Goal: Transaction & Acquisition: Book appointment/travel/reservation

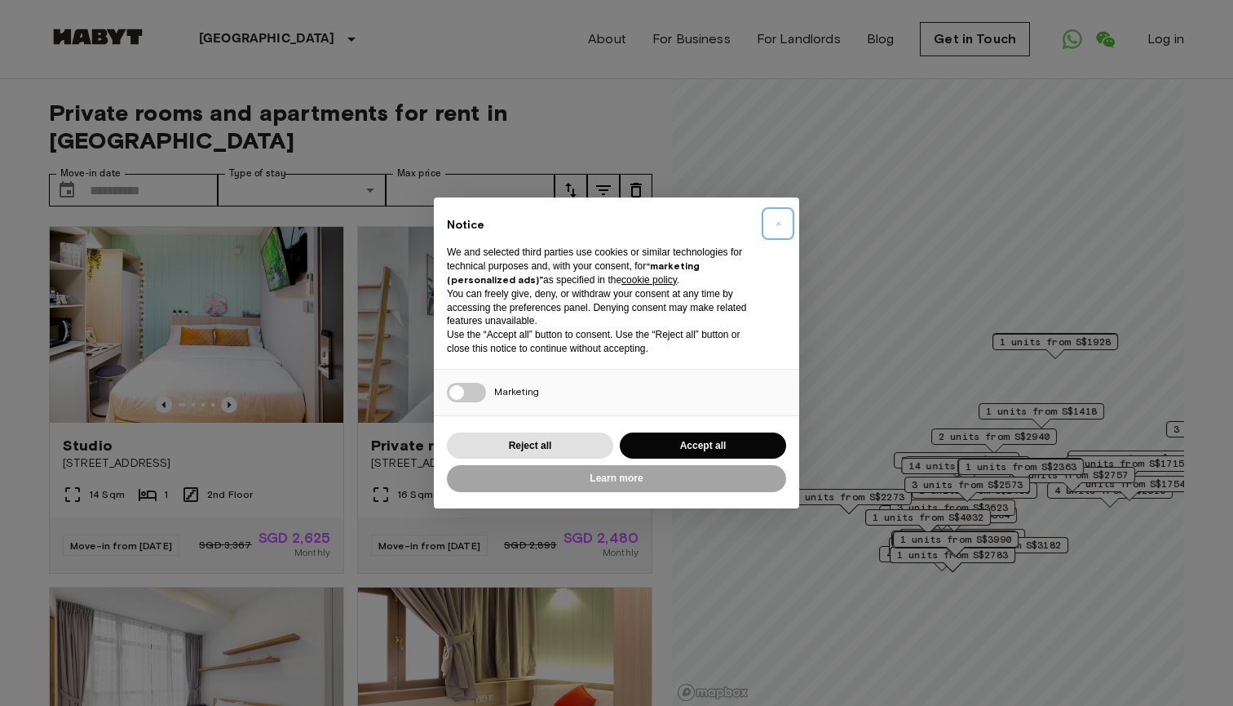
click at [772, 230] on button "×" at bounding box center [778, 223] width 26 height 26
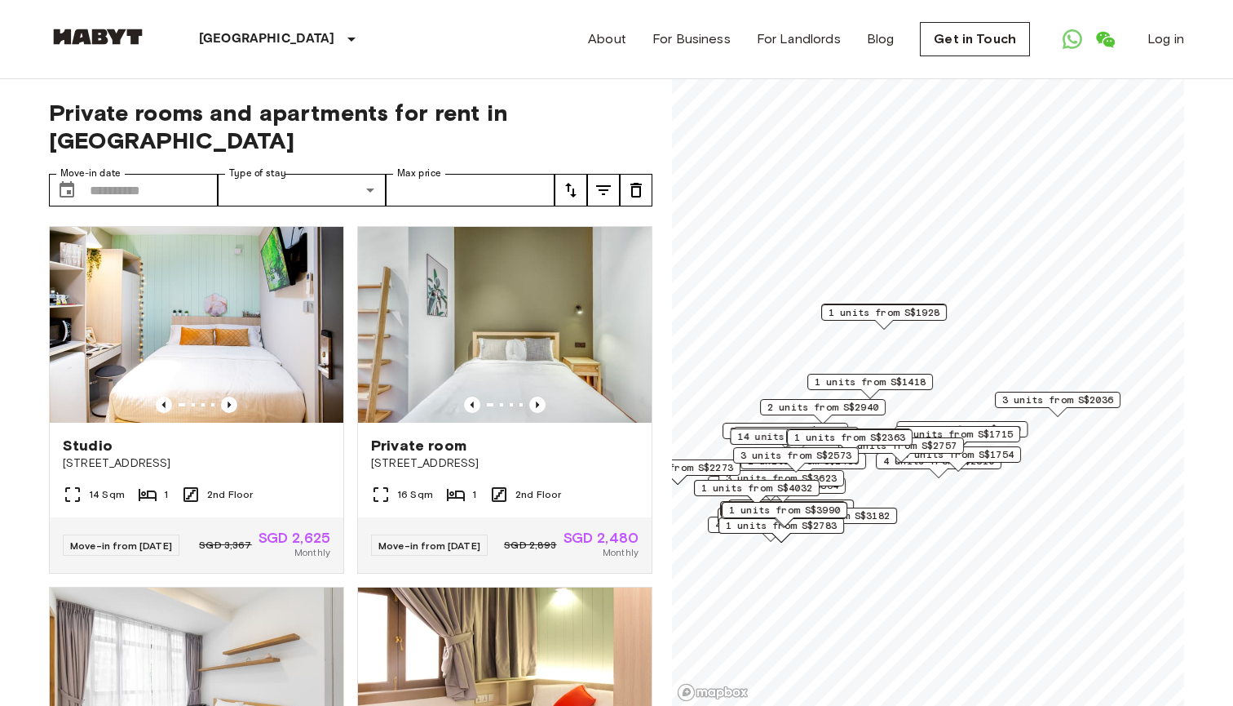
click at [1012, 453] on span "4 units from S$1754" at bounding box center [958, 454] width 111 height 15
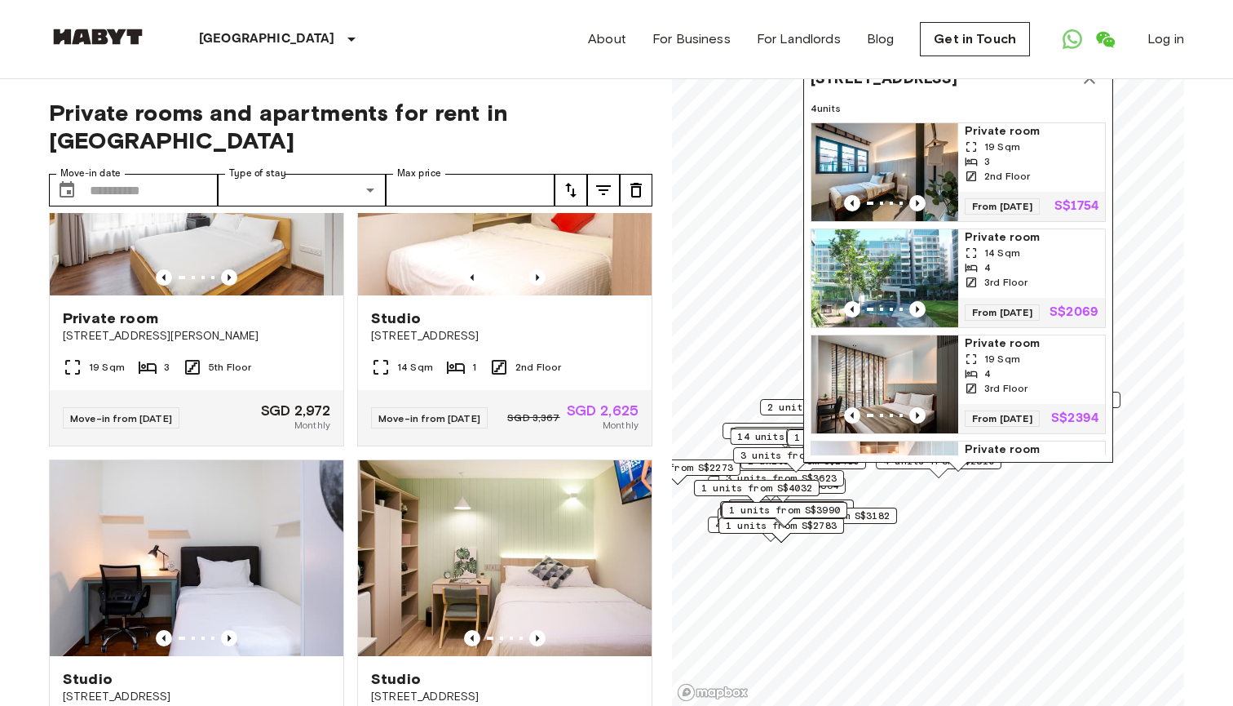
scroll to position [434, 0]
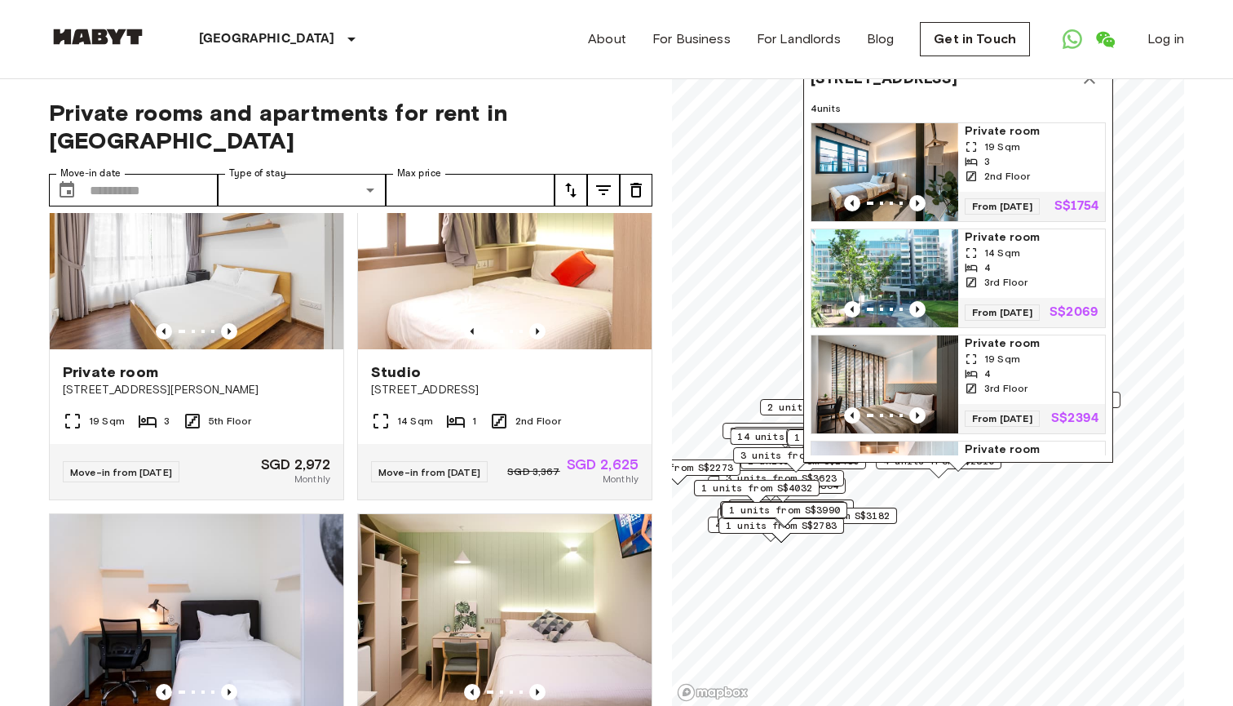
click at [903, 139] on img "Map marker" at bounding box center [885, 172] width 147 height 98
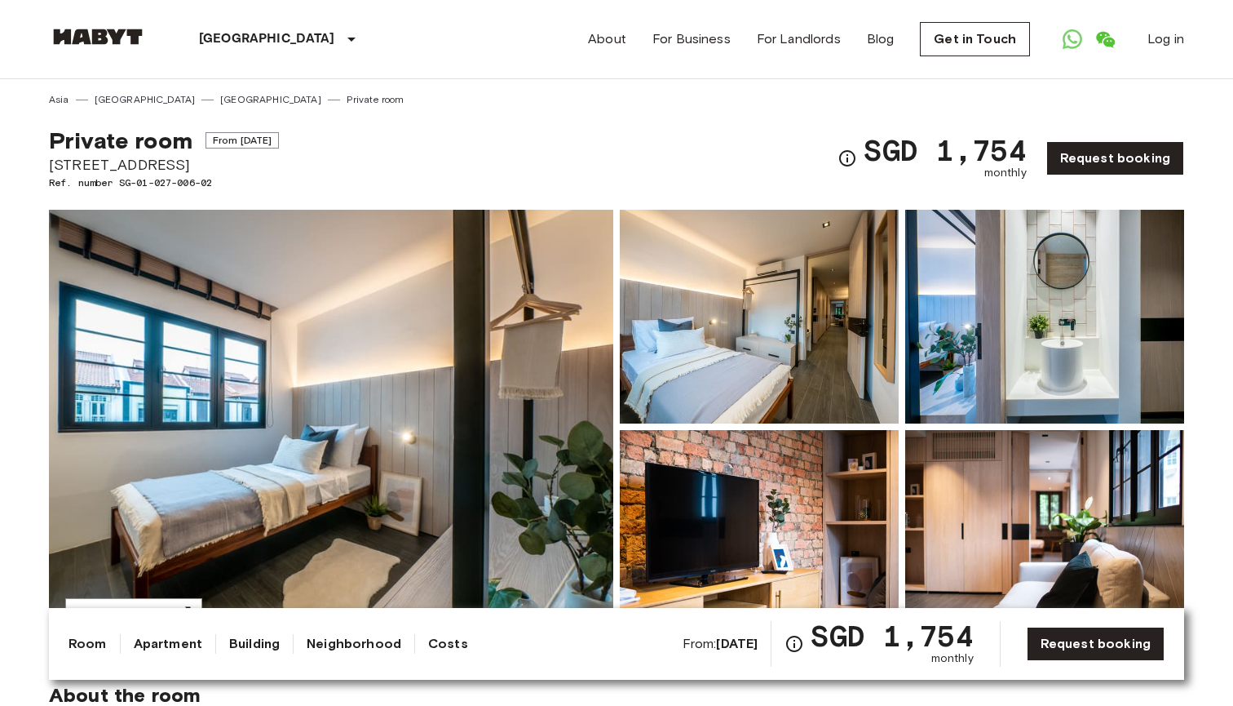
click at [434, 331] on img at bounding box center [331, 427] width 564 height 434
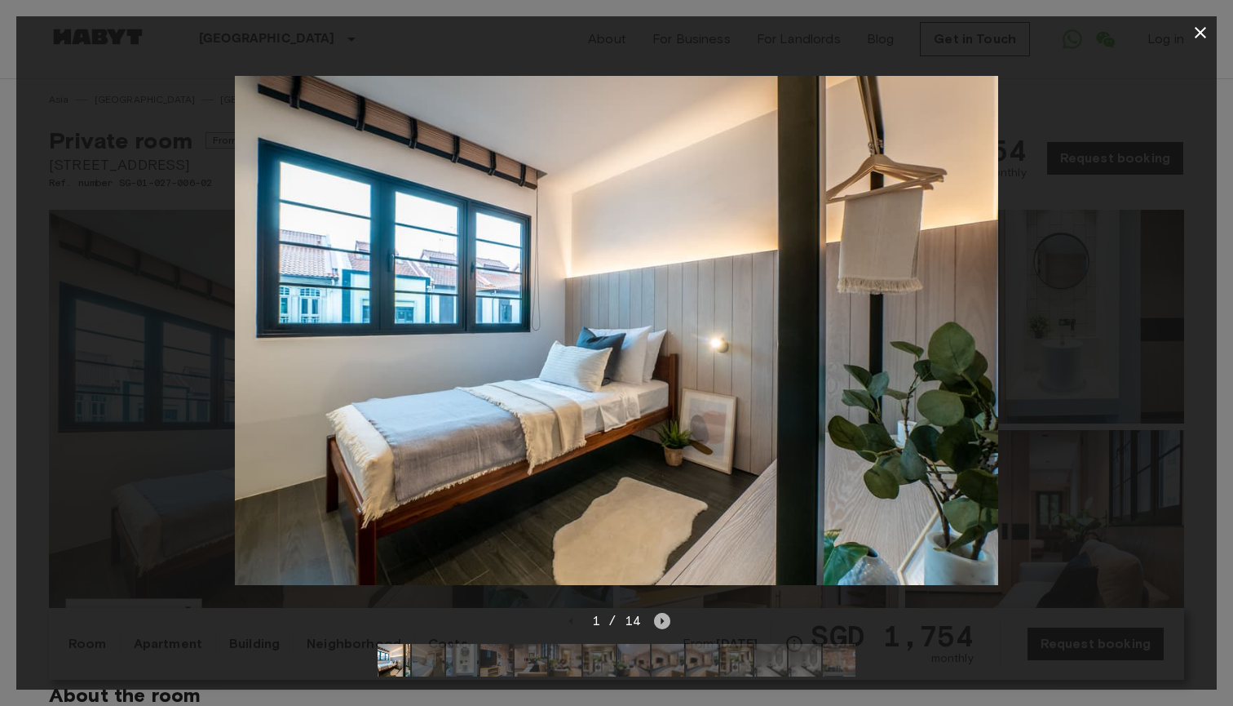
click at [665, 626] on icon "Next image" at bounding box center [662, 621] width 16 height 16
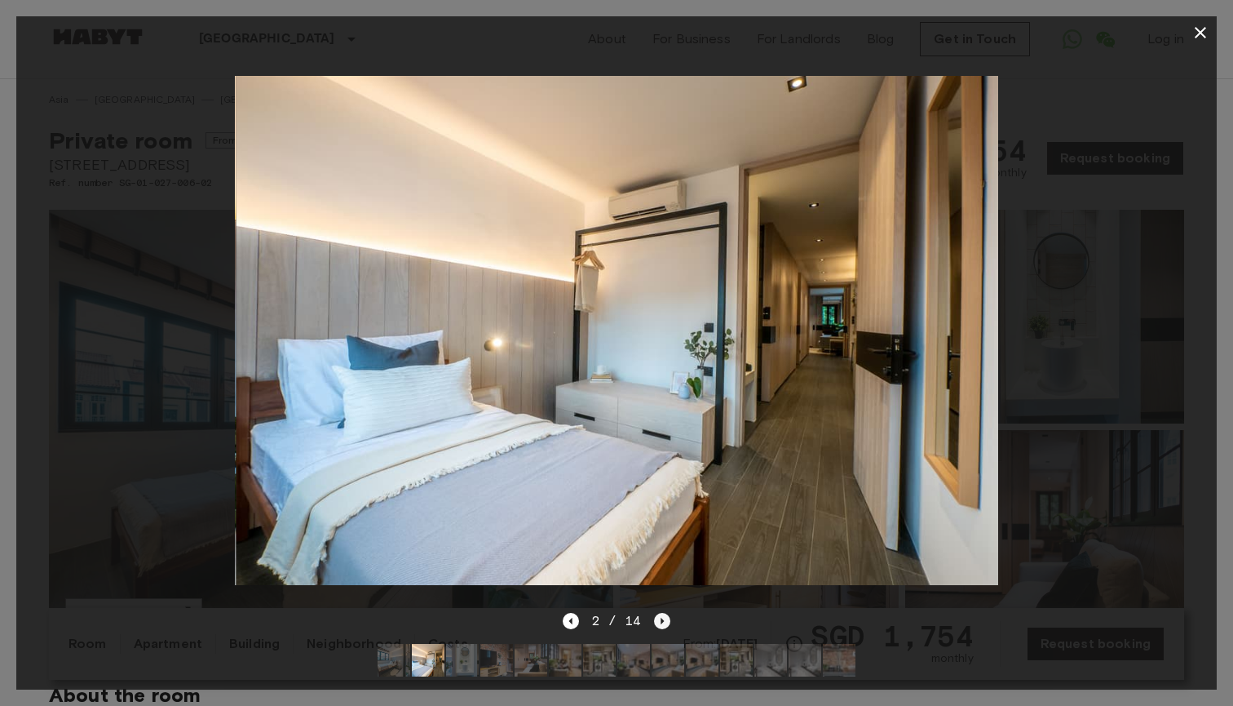
click at [665, 624] on icon "Next image" at bounding box center [662, 621] width 16 height 16
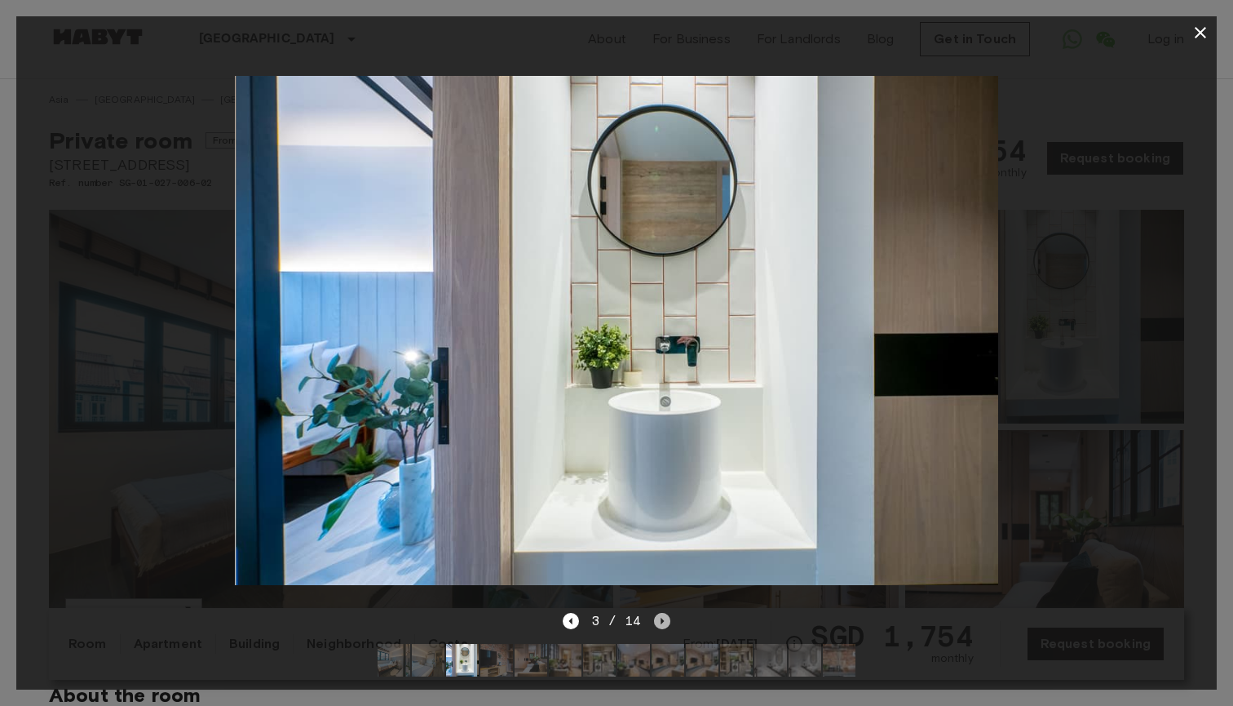
click at [665, 624] on icon "Next image" at bounding box center [662, 621] width 16 height 16
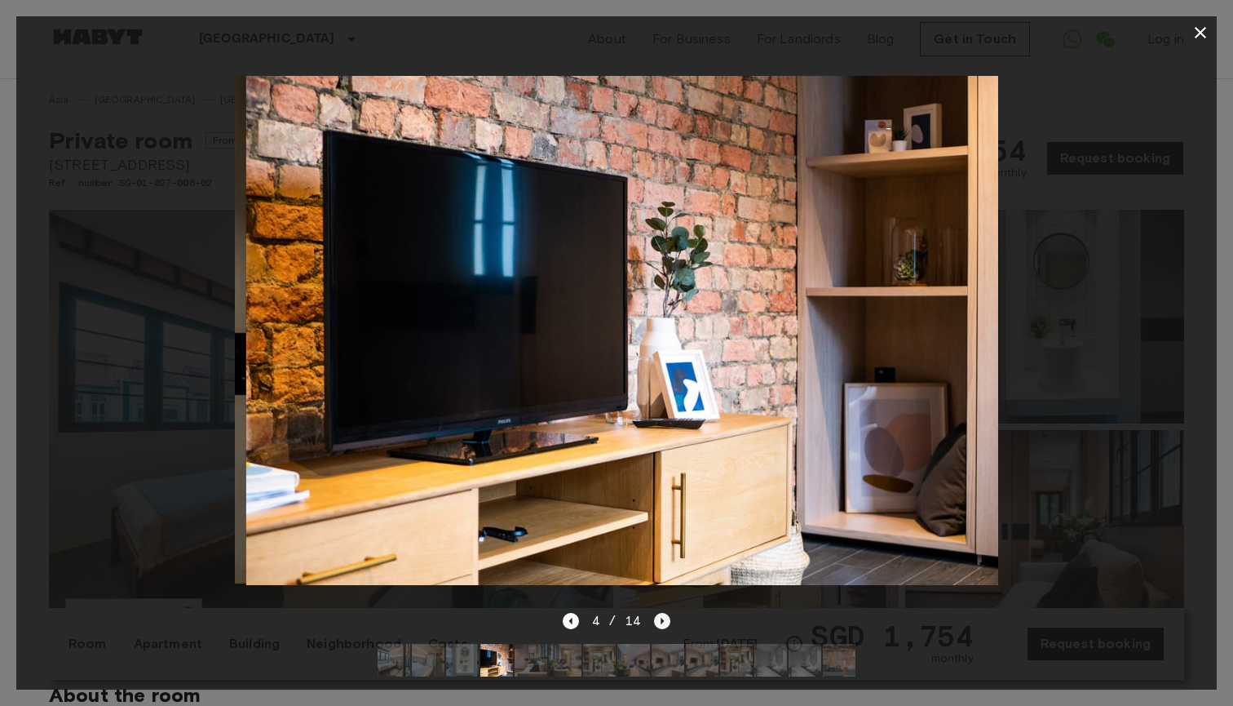
click at [665, 624] on icon "Next image" at bounding box center [662, 621] width 16 height 16
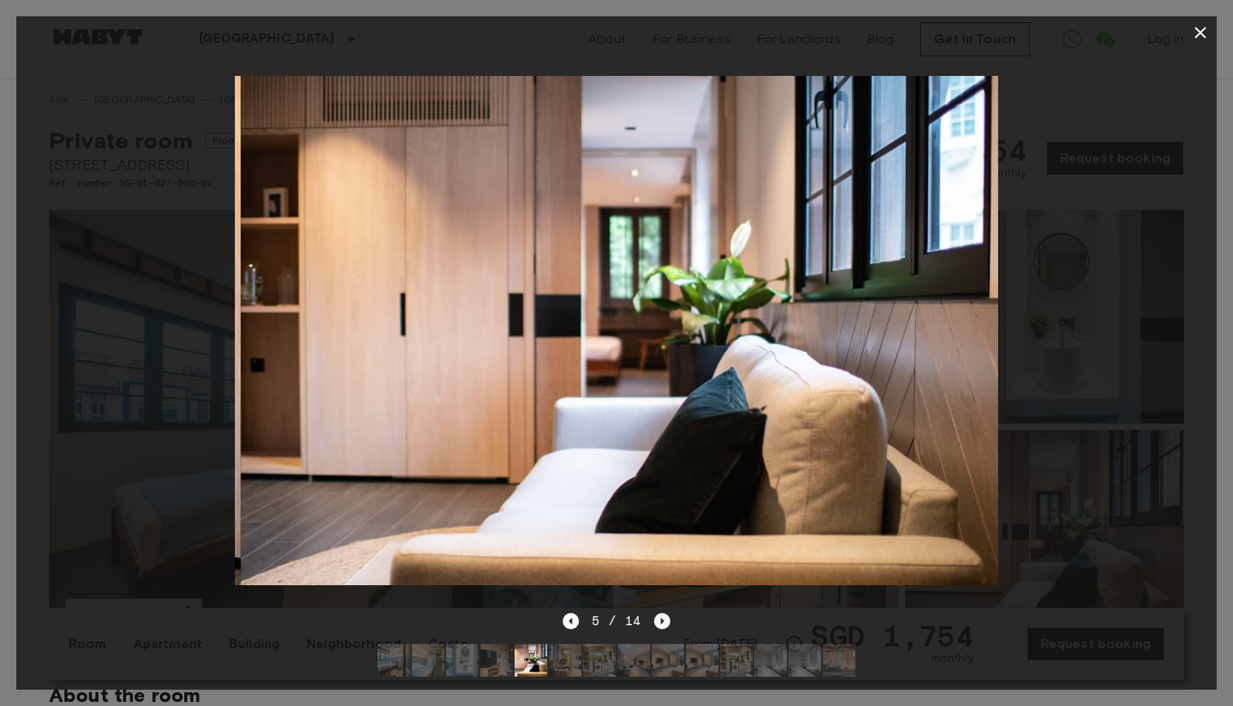
click at [665, 624] on icon "Next image" at bounding box center [662, 621] width 16 height 16
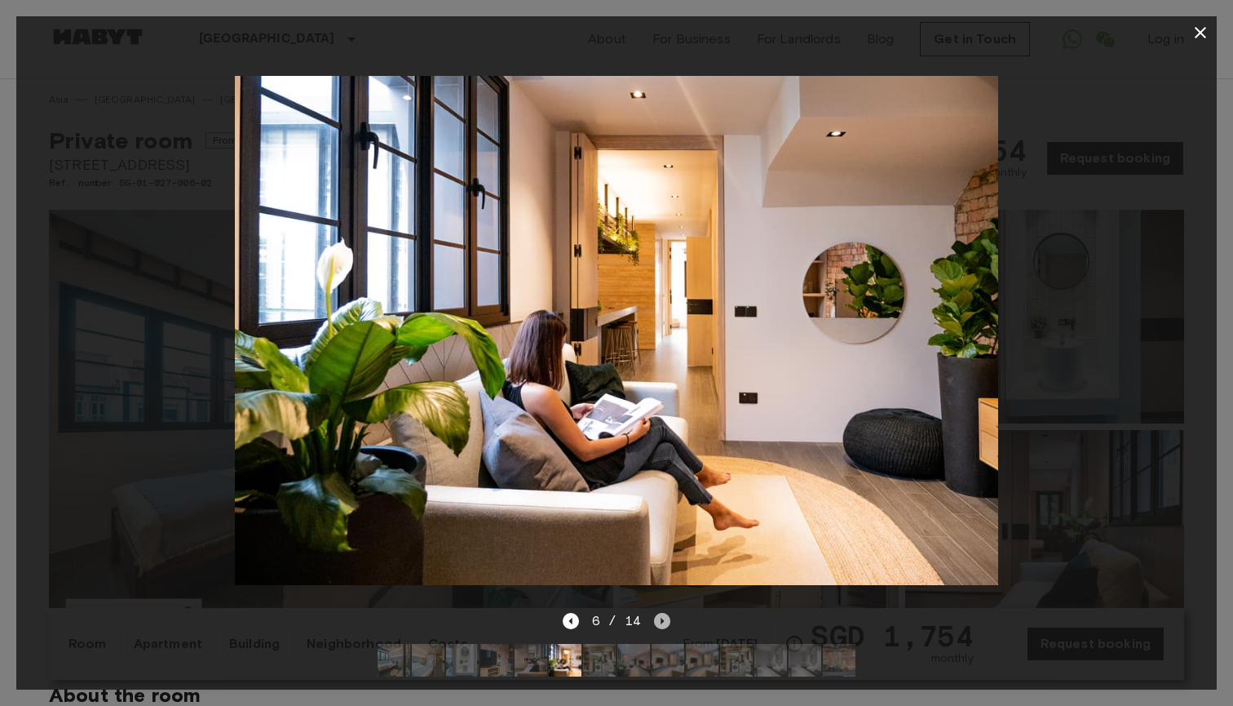
click at [665, 624] on icon "Next image" at bounding box center [662, 621] width 16 height 16
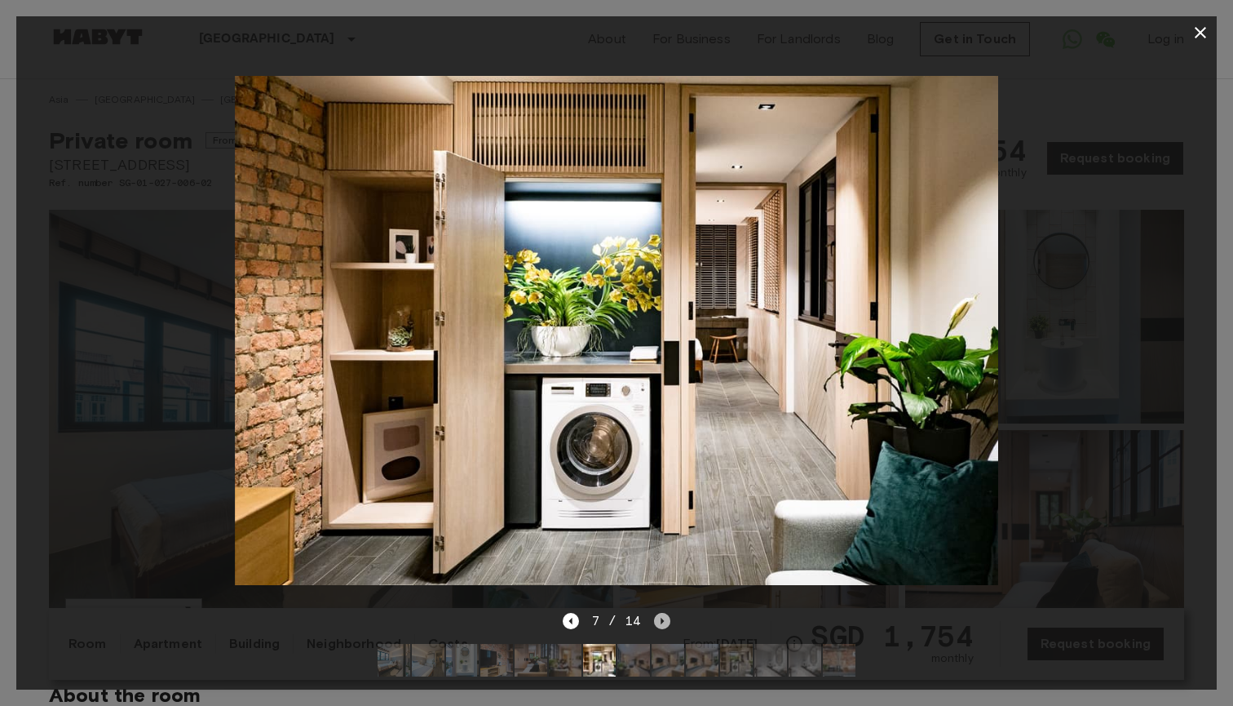
click at [665, 624] on icon "Next image" at bounding box center [662, 621] width 16 height 16
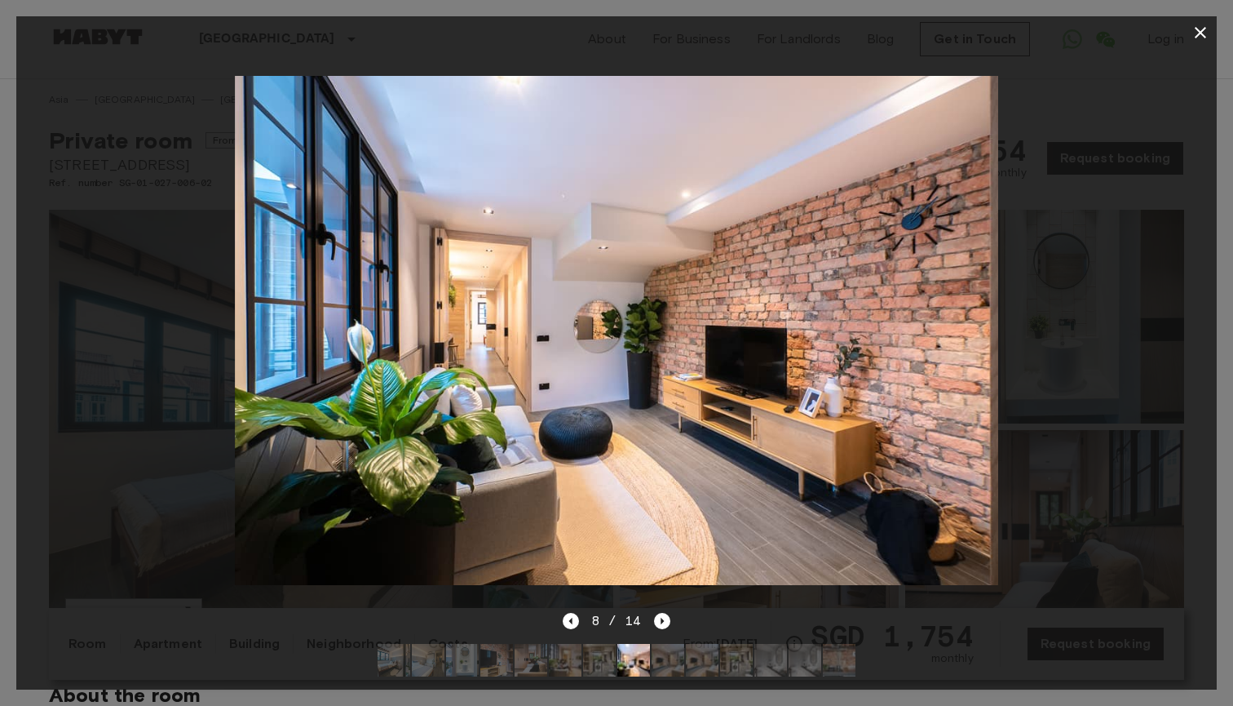
click at [1194, 35] on icon "button" at bounding box center [1201, 33] width 20 height 20
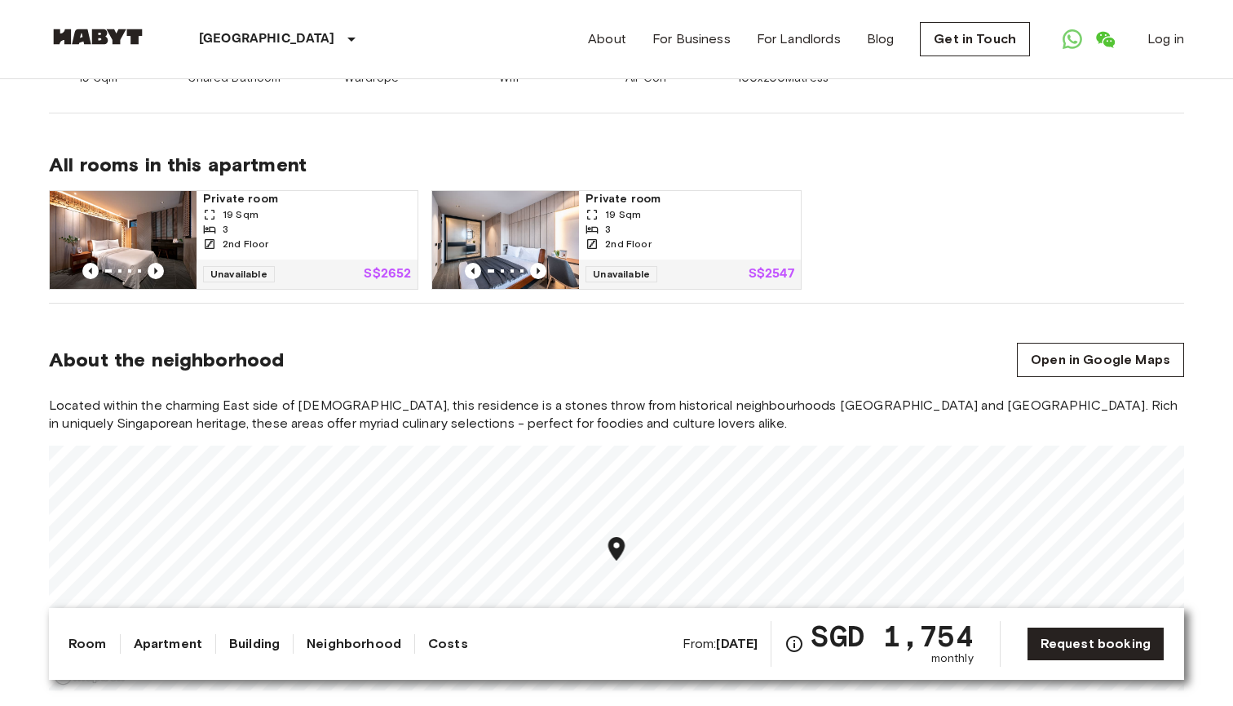
scroll to position [784, 0]
